Goal: Subscribe to service/newsletter

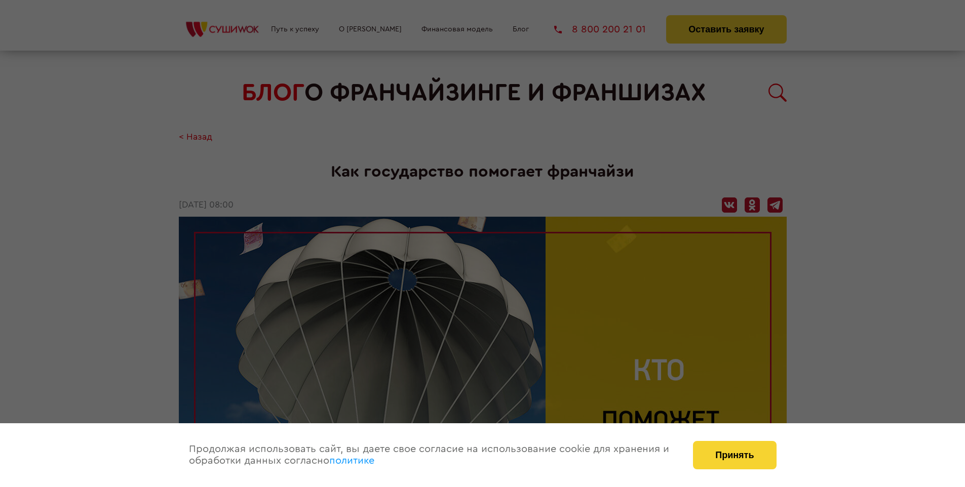
scroll to position [1255, 0]
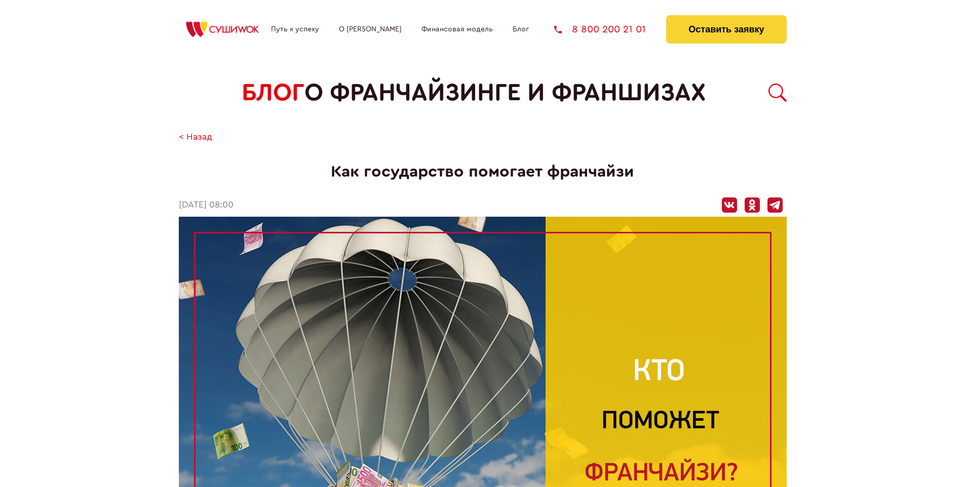
scroll to position [711, 0]
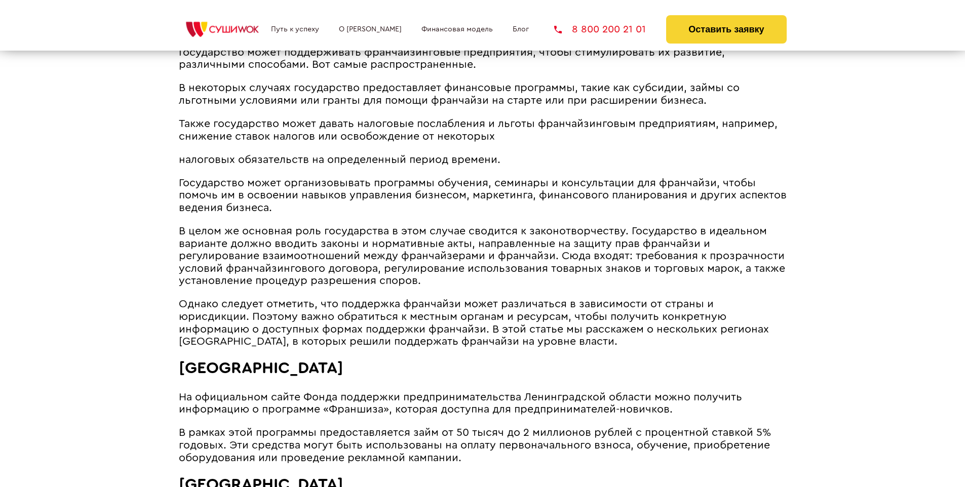
click at [479, 226] on span "В целом же основная роль государства в этом случае сводится к законотворчеству.…" at bounding box center [482, 256] width 606 height 60
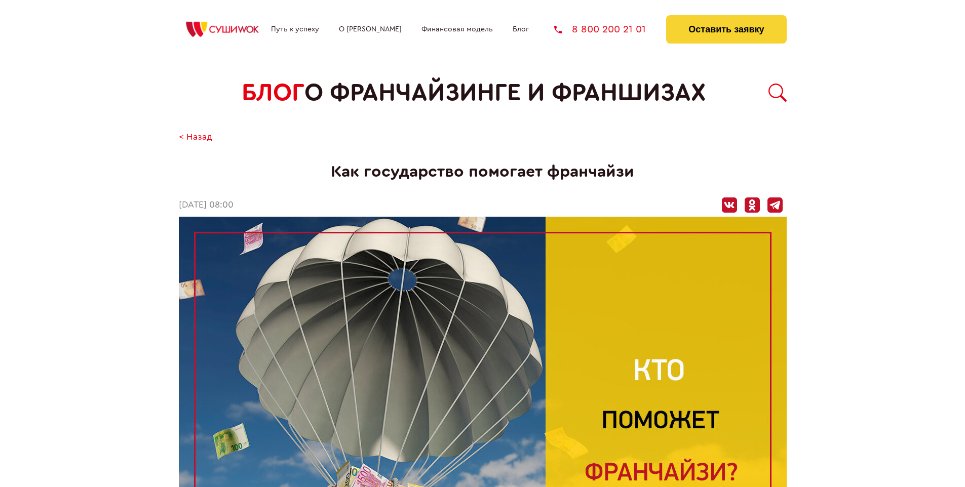
scroll to position [1255, 0]
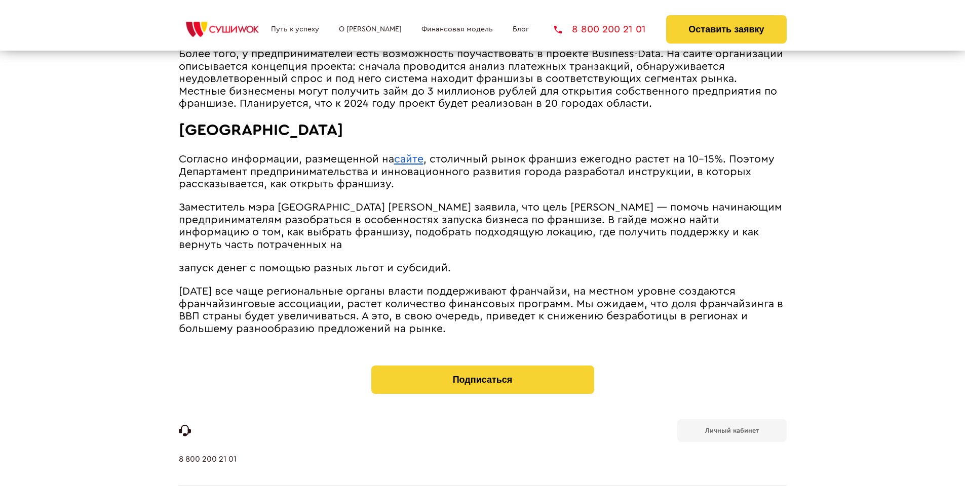
click at [732, 428] on b "Личный кабинет" at bounding box center [732, 431] width 54 height 7
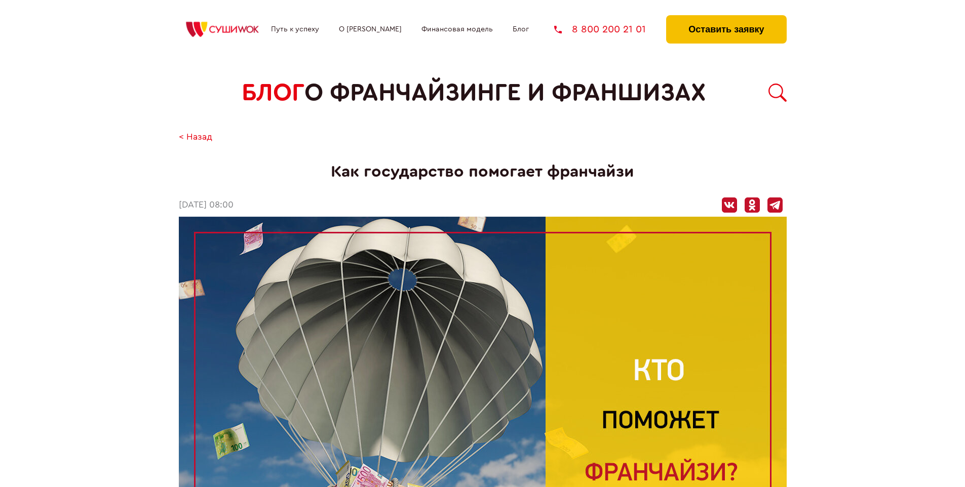
click at [726, 18] on button "Оставить заявку" at bounding box center [726, 29] width 120 height 28
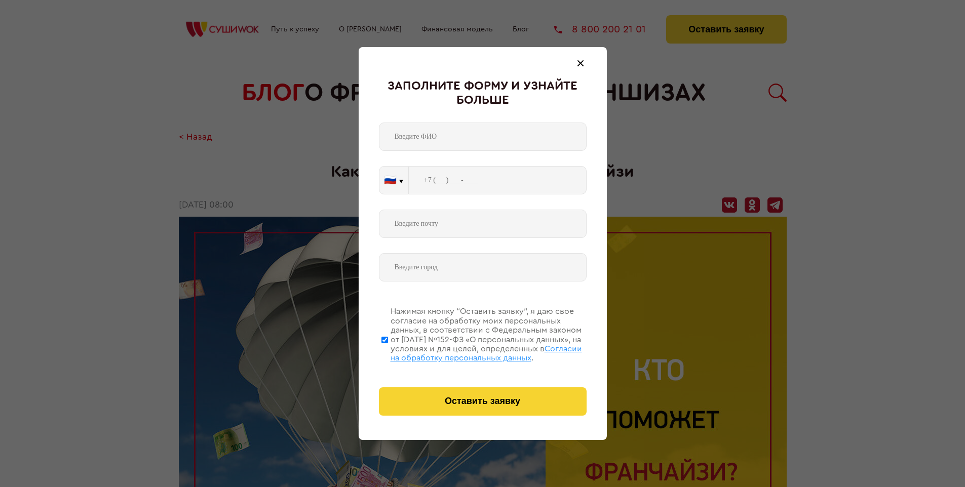
click at [470, 352] on span "Согласии на обработку персональных данных" at bounding box center [487, 353] width 192 height 17
click at [388, 352] on input "Нажимая кнопку “Оставить заявку”, я даю свое согласие на обработку моих персона…" at bounding box center [384, 339] width 7 height 81
checkbox input "false"
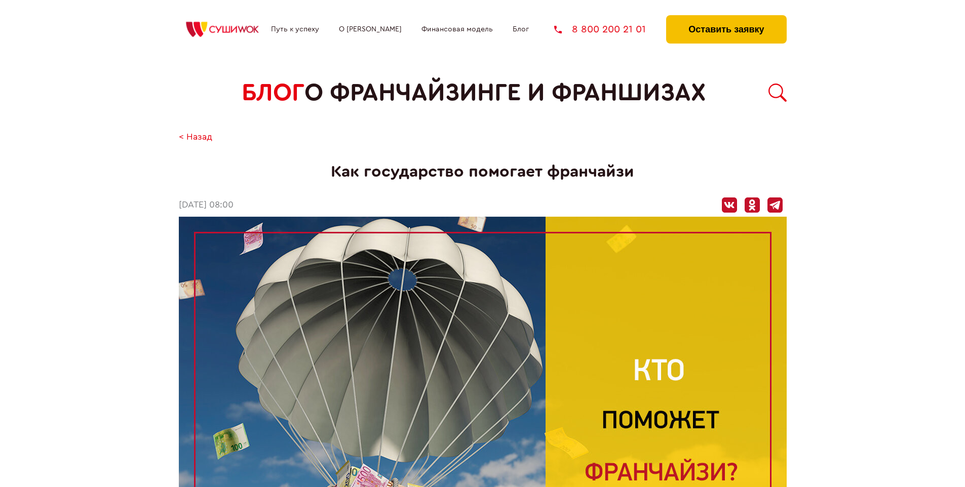
click at [726, 18] on button "Оставить заявку" at bounding box center [726, 29] width 120 height 28
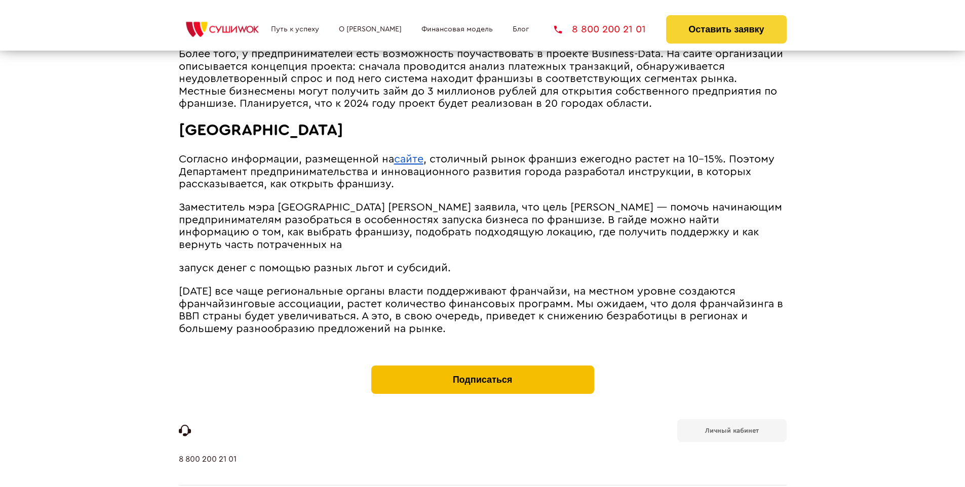
click at [482, 366] on button "Подписаться" at bounding box center [482, 380] width 223 height 28
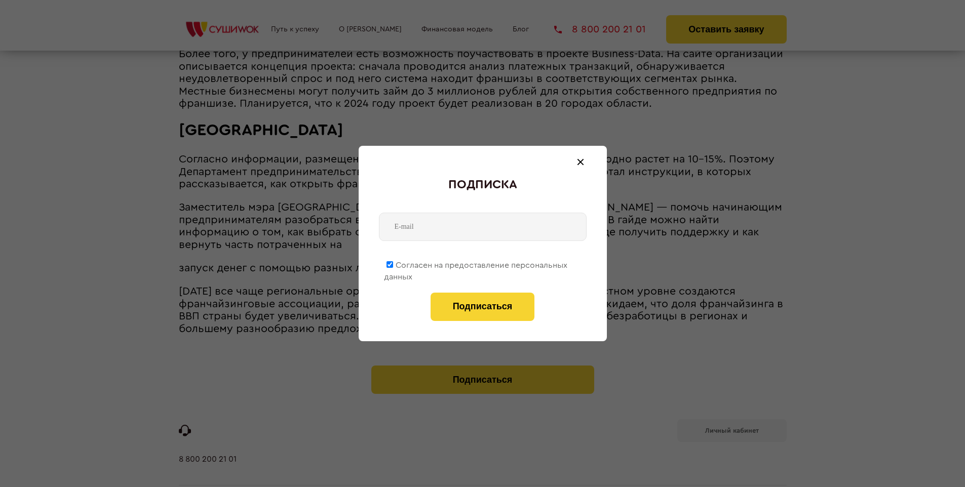
click at [476, 263] on span "Согласен на предоставление персональных данных" at bounding box center [475, 271] width 183 height 20
click at [393, 263] on input "Согласен на предоставление персональных данных" at bounding box center [390, 264] width 7 height 7
checkbox input "false"
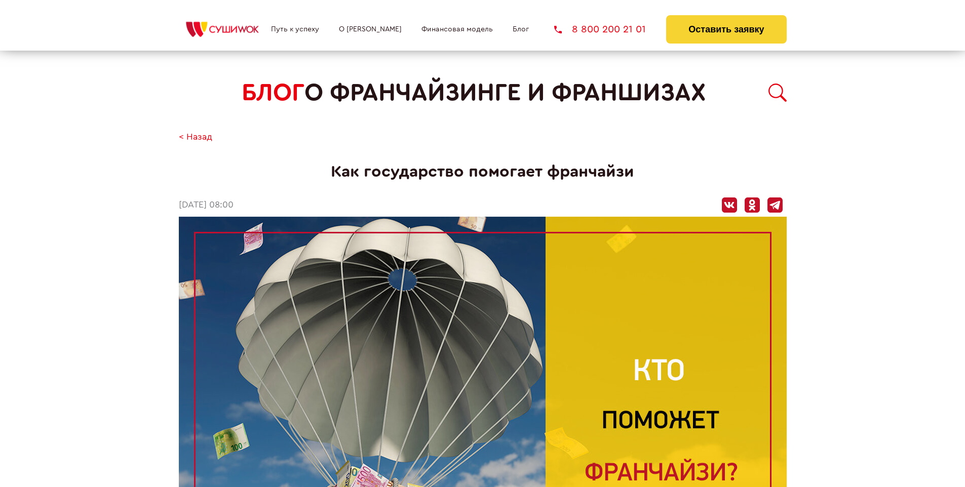
scroll to position [1255, 0]
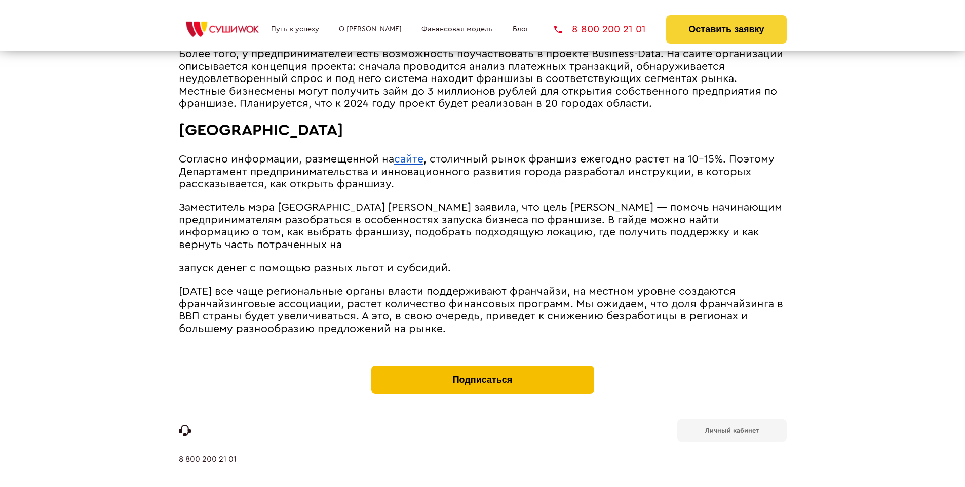
click at [482, 366] on button "Подписаться" at bounding box center [482, 380] width 223 height 28
